Goal: Transaction & Acquisition: Purchase product/service

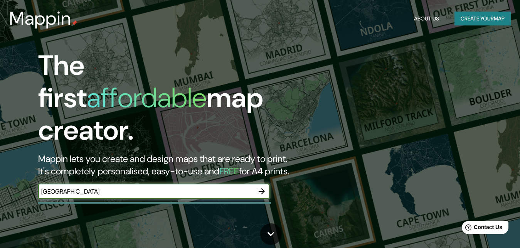
click at [475, 17] on button "Create your map" at bounding box center [482, 19] width 56 height 14
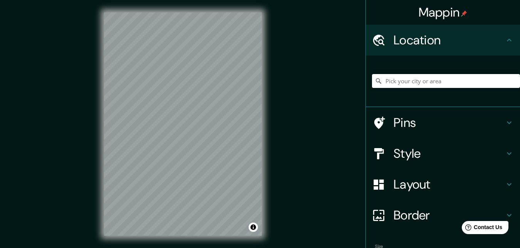
click at [178, 10] on div "© Mapbox © OpenStreetMap Improve this map" at bounding box center [183, 124] width 182 height 248
click at [54, 110] on div "Mappin Location Pins Style Layout Border Choose a border. Hint : you can make l…" at bounding box center [260, 130] width 520 height 260
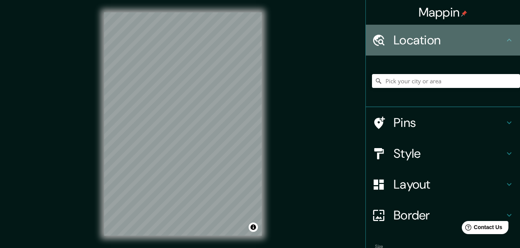
click at [399, 42] on h4 "Location" at bounding box center [449, 39] width 111 height 15
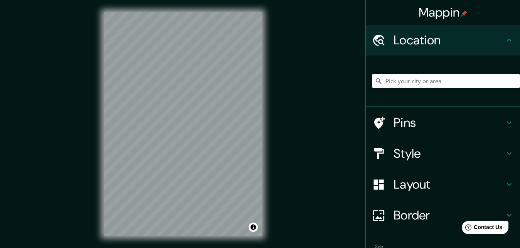
click at [390, 120] on div at bounding box center [383, 122] width 22 height 13
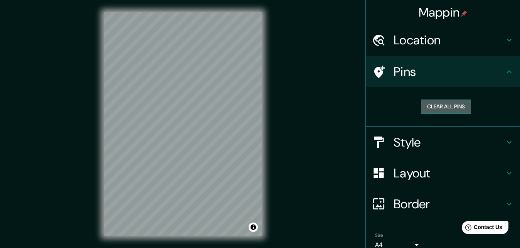
click at [439, 106] on button "Clear all pins" at bounding box center [446, 106] width 50 height 14
click at [377, 66] on icon at bounding box center [378, 71] width 13 height 13
click at [404, 139] on h4 "Style" at bounding box center [449, 142] width 111 height 15
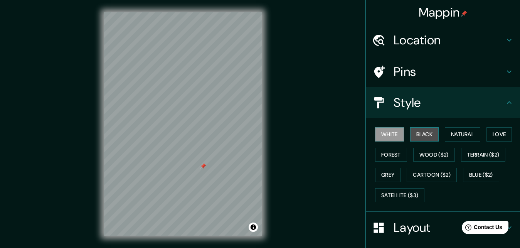
click at [426, 128] on button "Black" at bounding box center [424, 134] width 29 height 14
click at [402, 131] on button "White" at bounding box center [389, 134] width 29 height 14
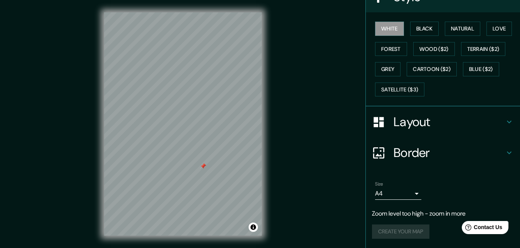
scroll to position [12, 0]
